Goal: Information Seeking & Learning: Learn about a topic

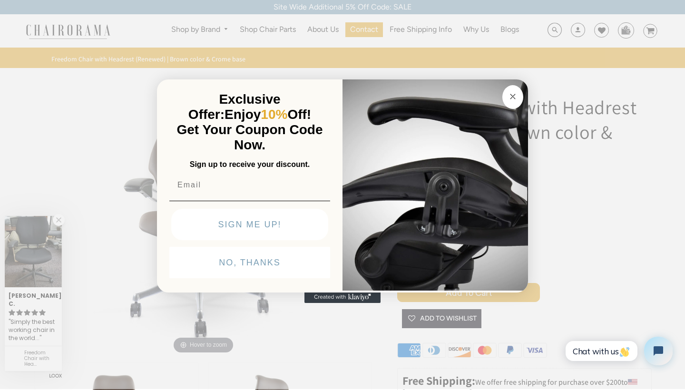
click at [512, 103] on button "Close dialog" at bounding box center [513, 97] width 21 height 24
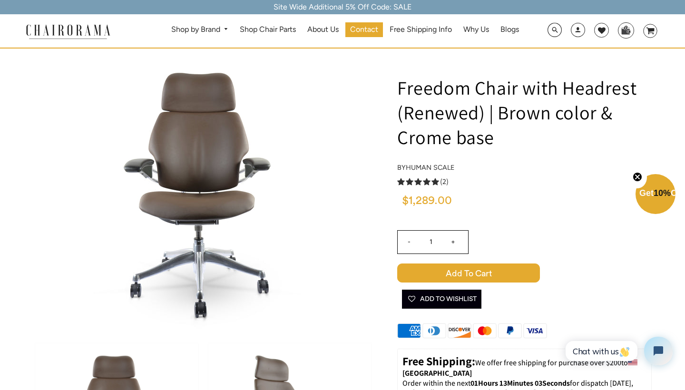
scroll to position [20, 0]
click at [425, 168] on link "Human Scale" at bounding box center [430, 167] width 49 height 9
